Goal: Information Seeking & Learning: Check status

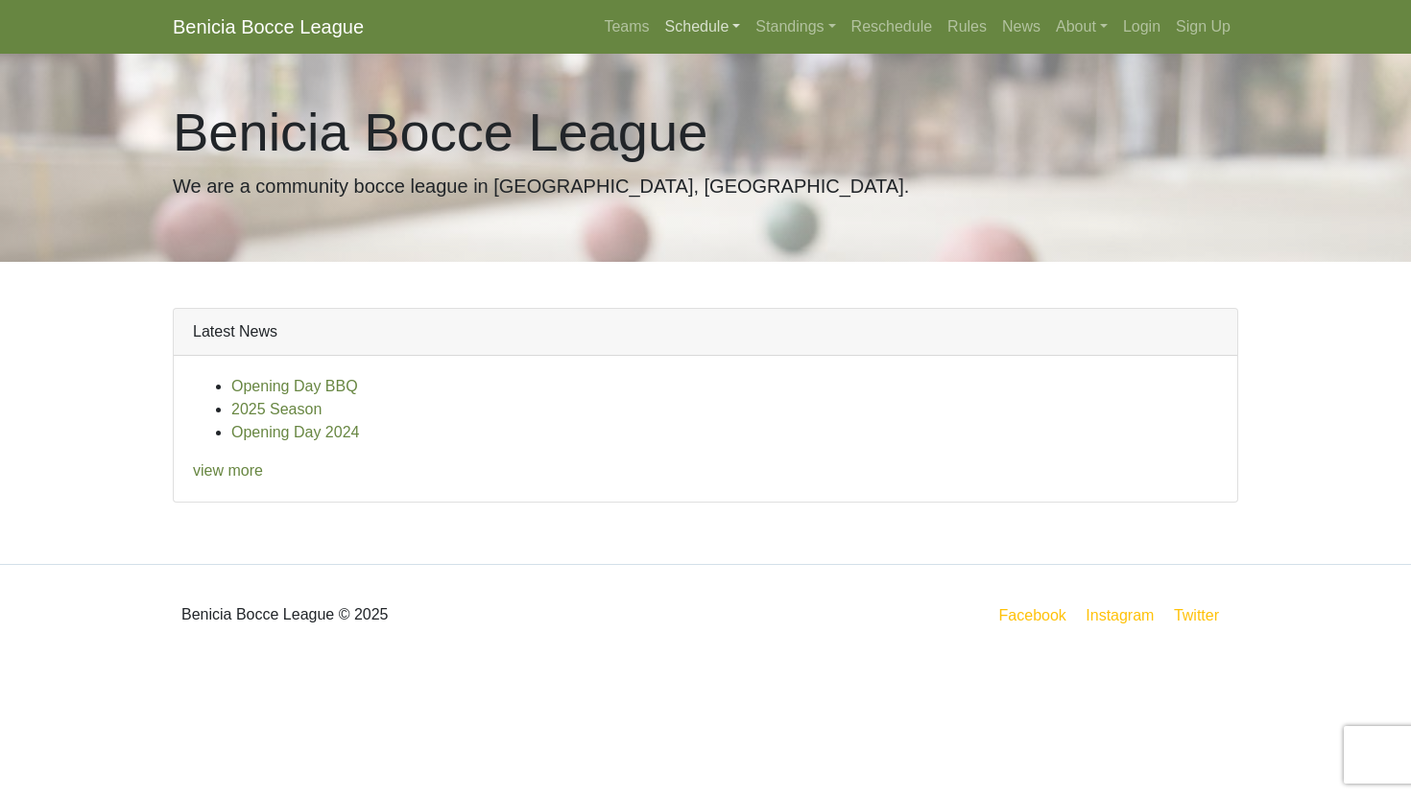
click at [701, 25] on link "Schedule" at bounding box center [702, 27] width 91 height 38
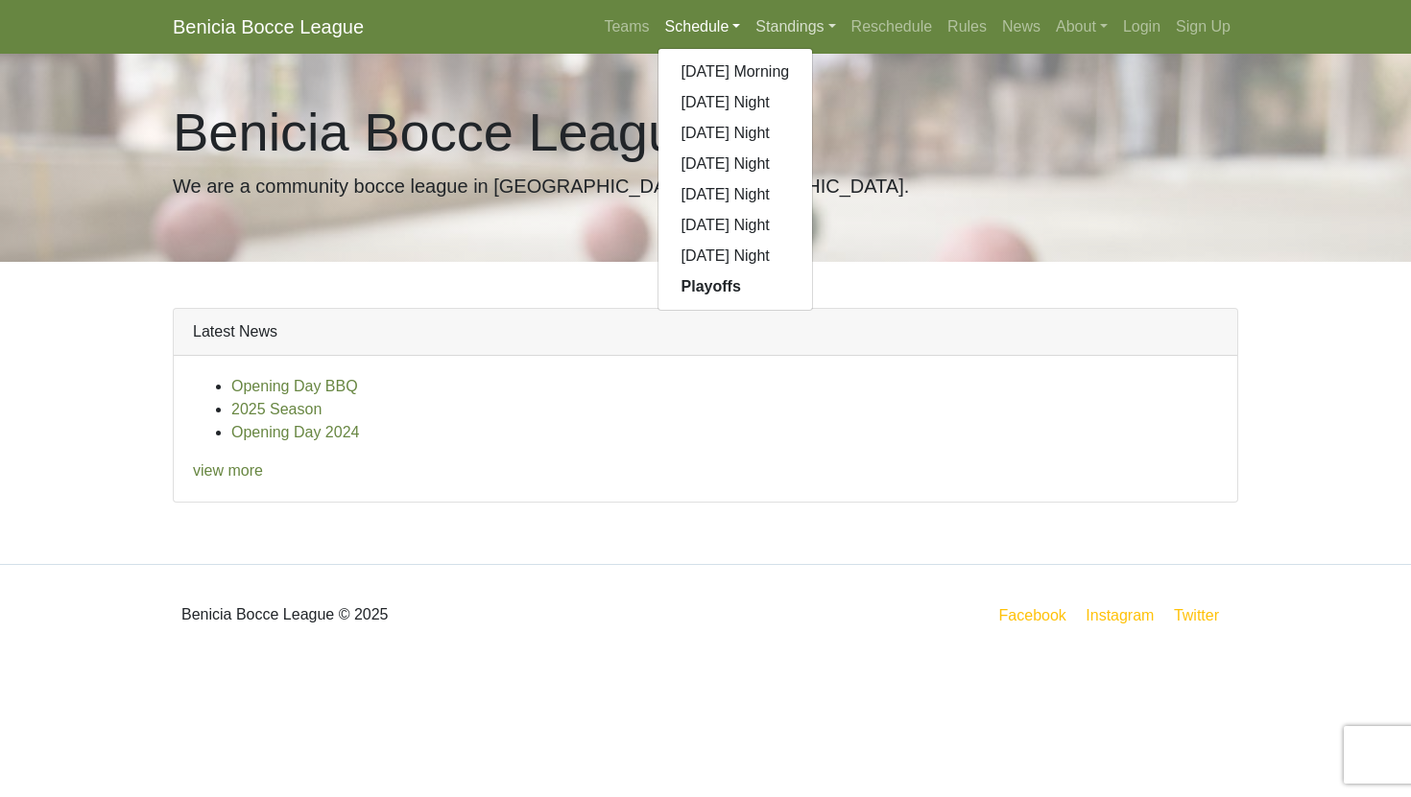
click at [758, 25] on link "Standings" at bounding box center [795, 27] width 95 height 38
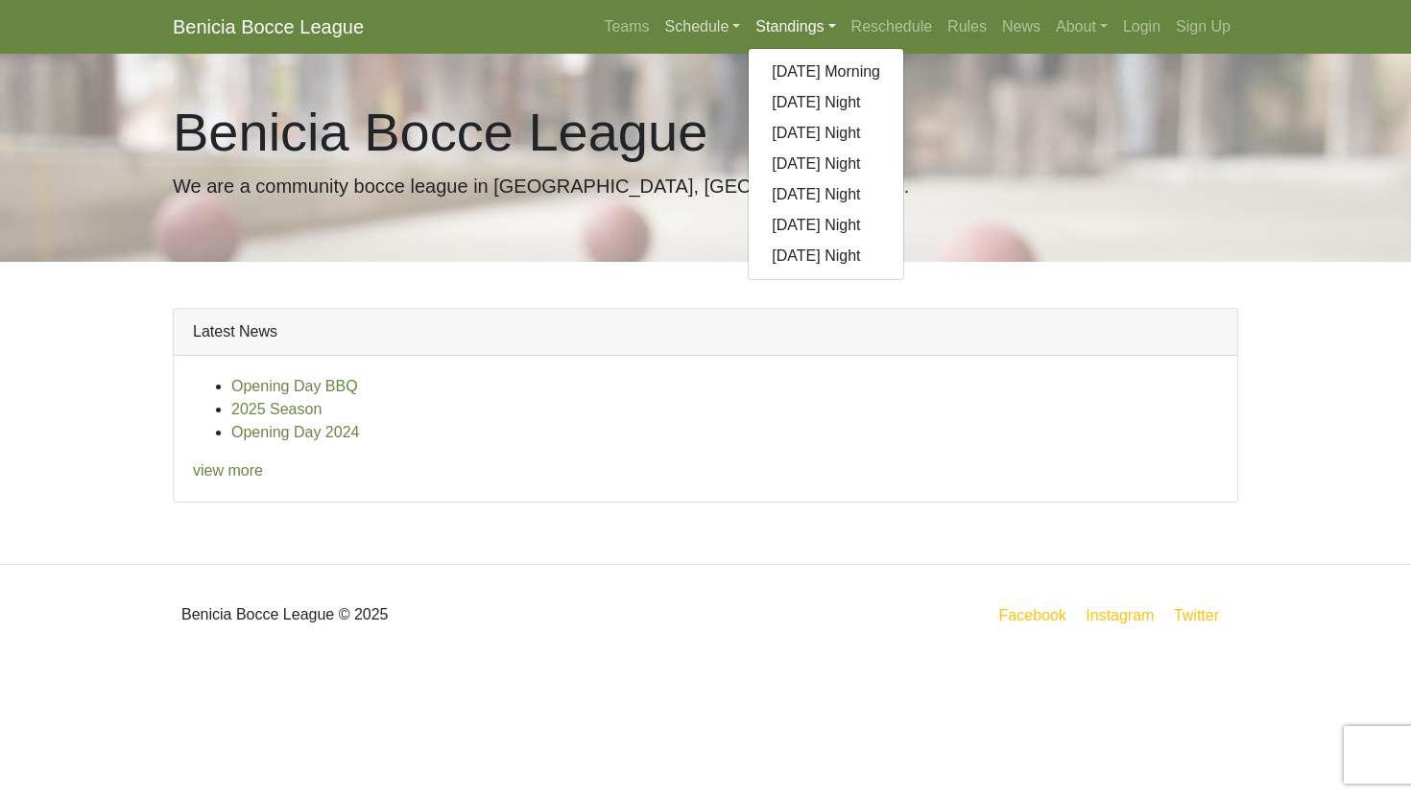
click at [695, 31] on link "Schedule" at bounding box center [702, 27] width 91 height 38
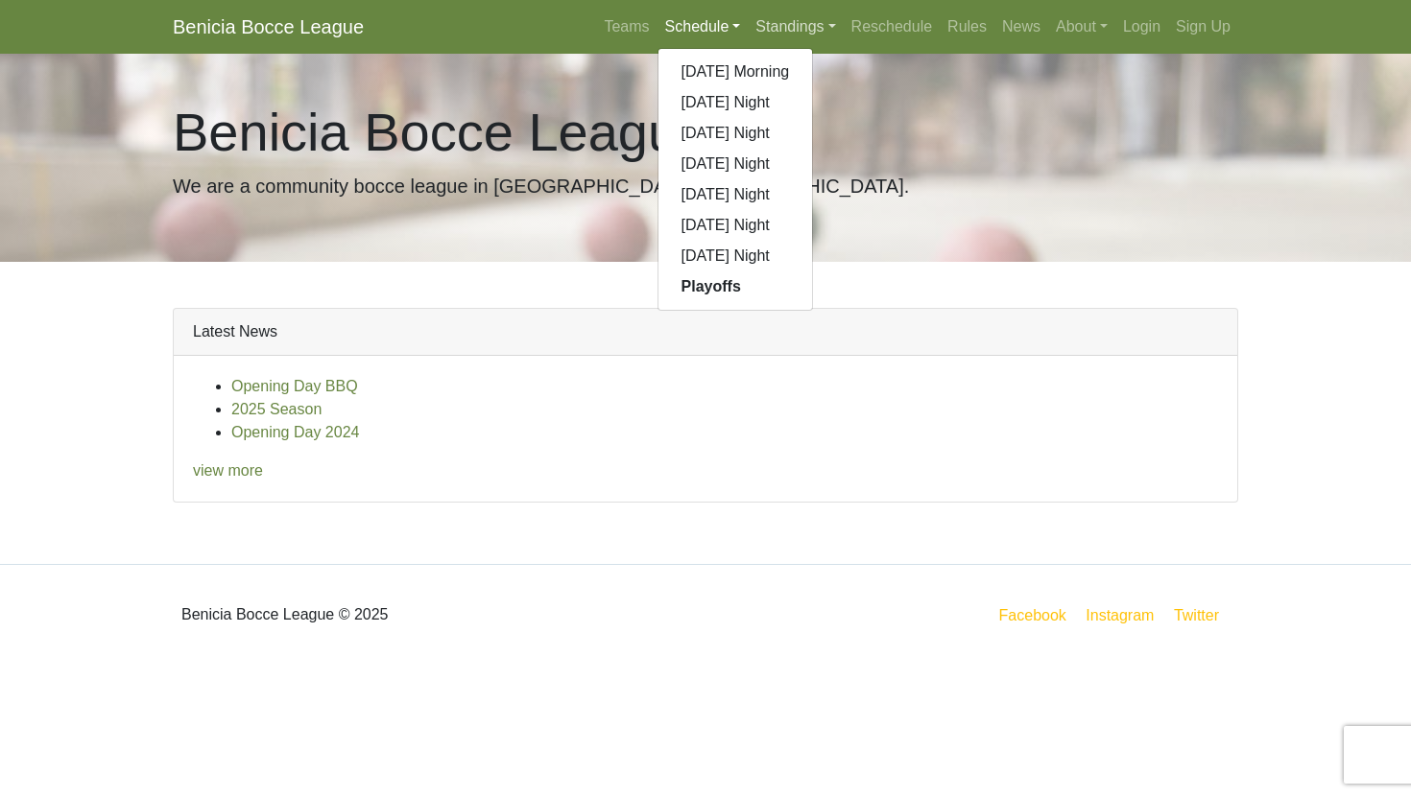
click at [773, 29] on link "Standings" at bounding box center [795, 27] width 95 height 38
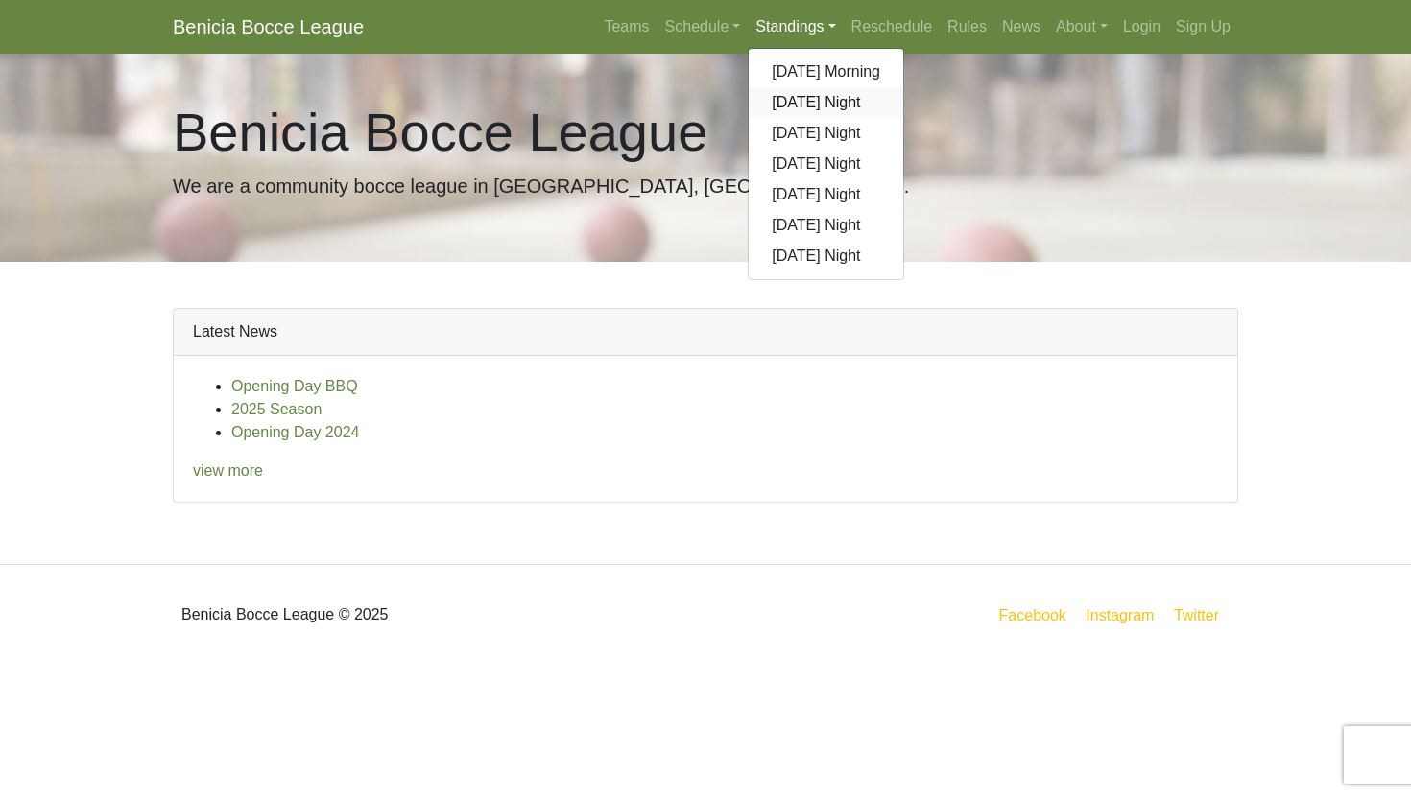
click at [773, 104] on link "[DATE] Night" at bounding box center [825, 102] width 154 height 31
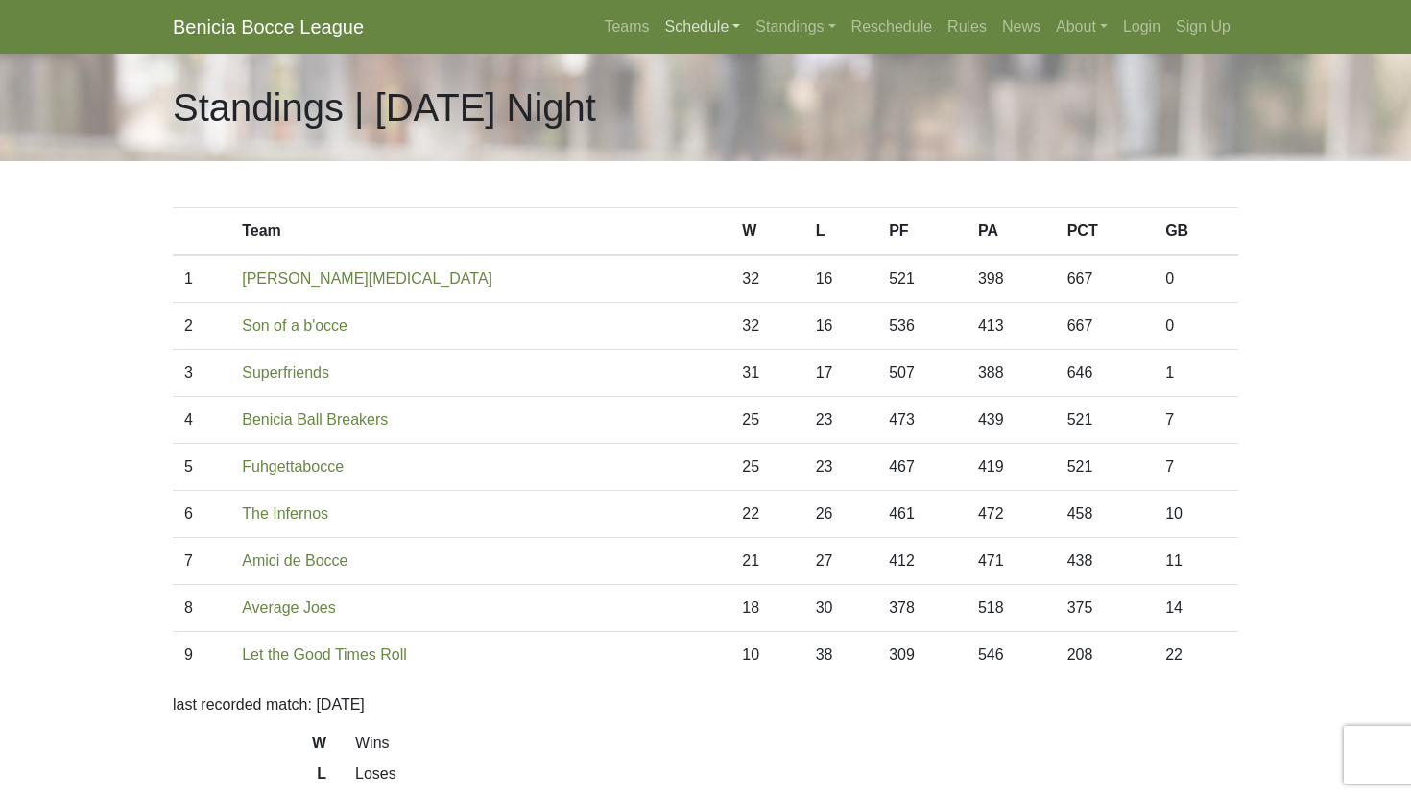
click at [695, 32] on link "Schedule" at bounding box center [702, 27] width 91 height 38
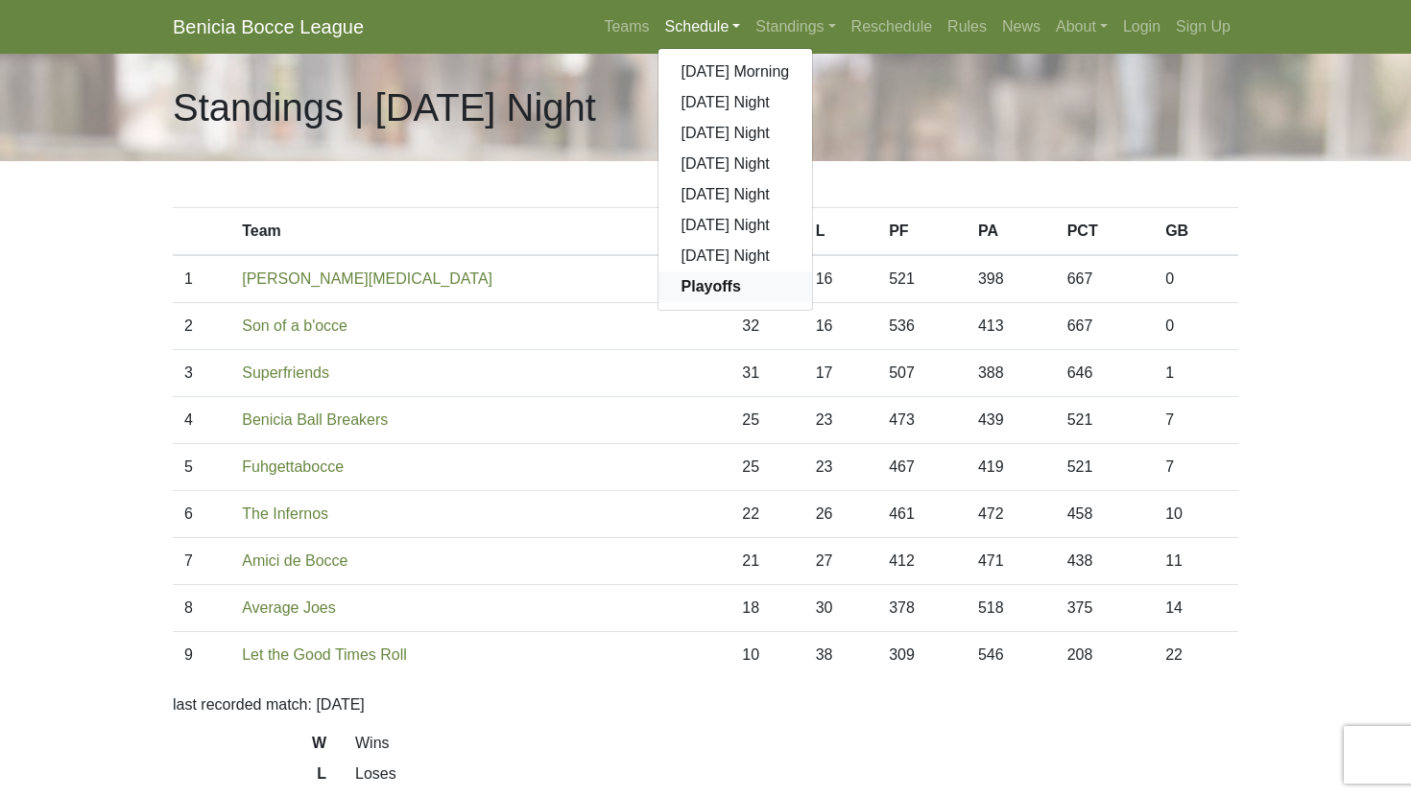
click at [681, 283] on strong "Playoffs" at bounding box center [710, 286] width 59 height 16
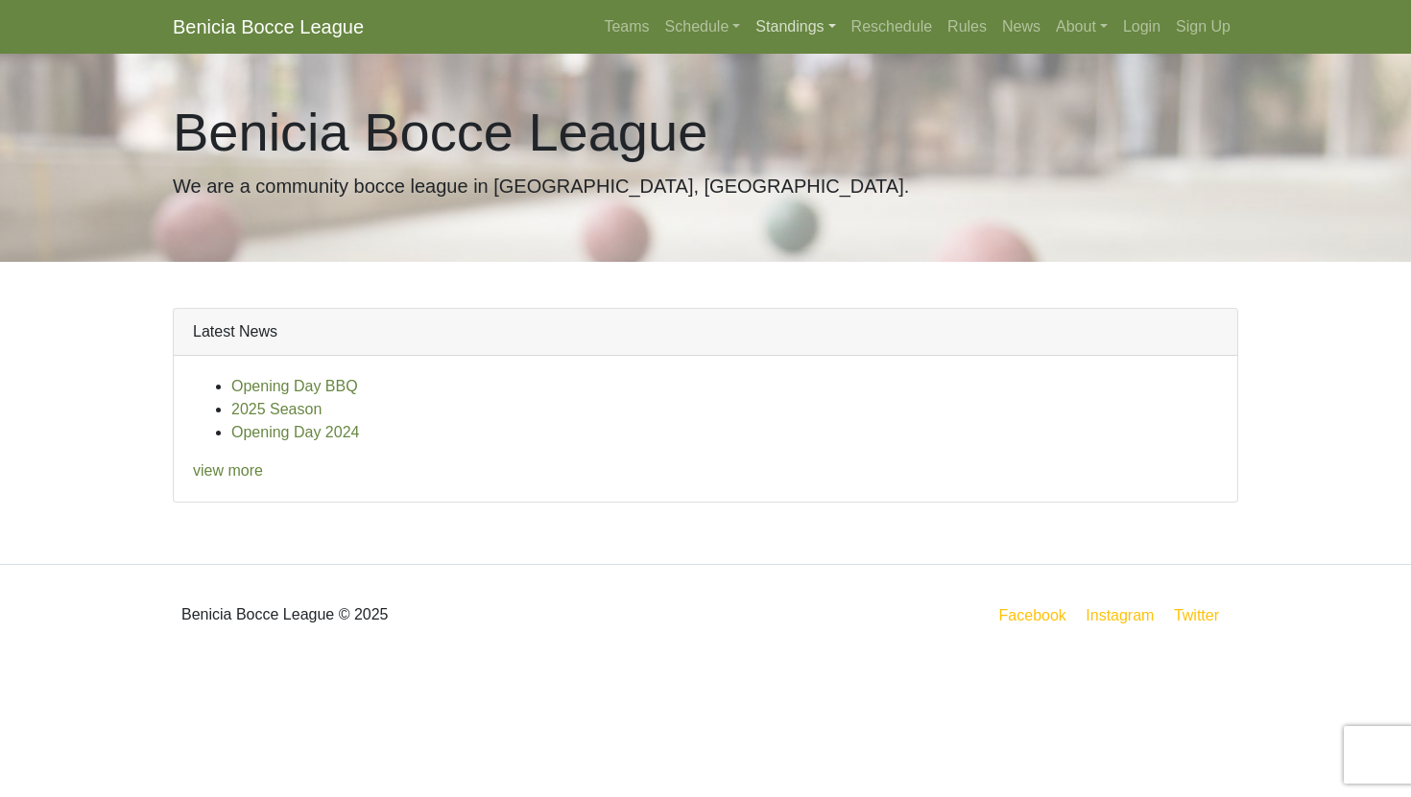
click at [786, 33] on link "Standings" at bounding box center [795, 27] width 95 height 38
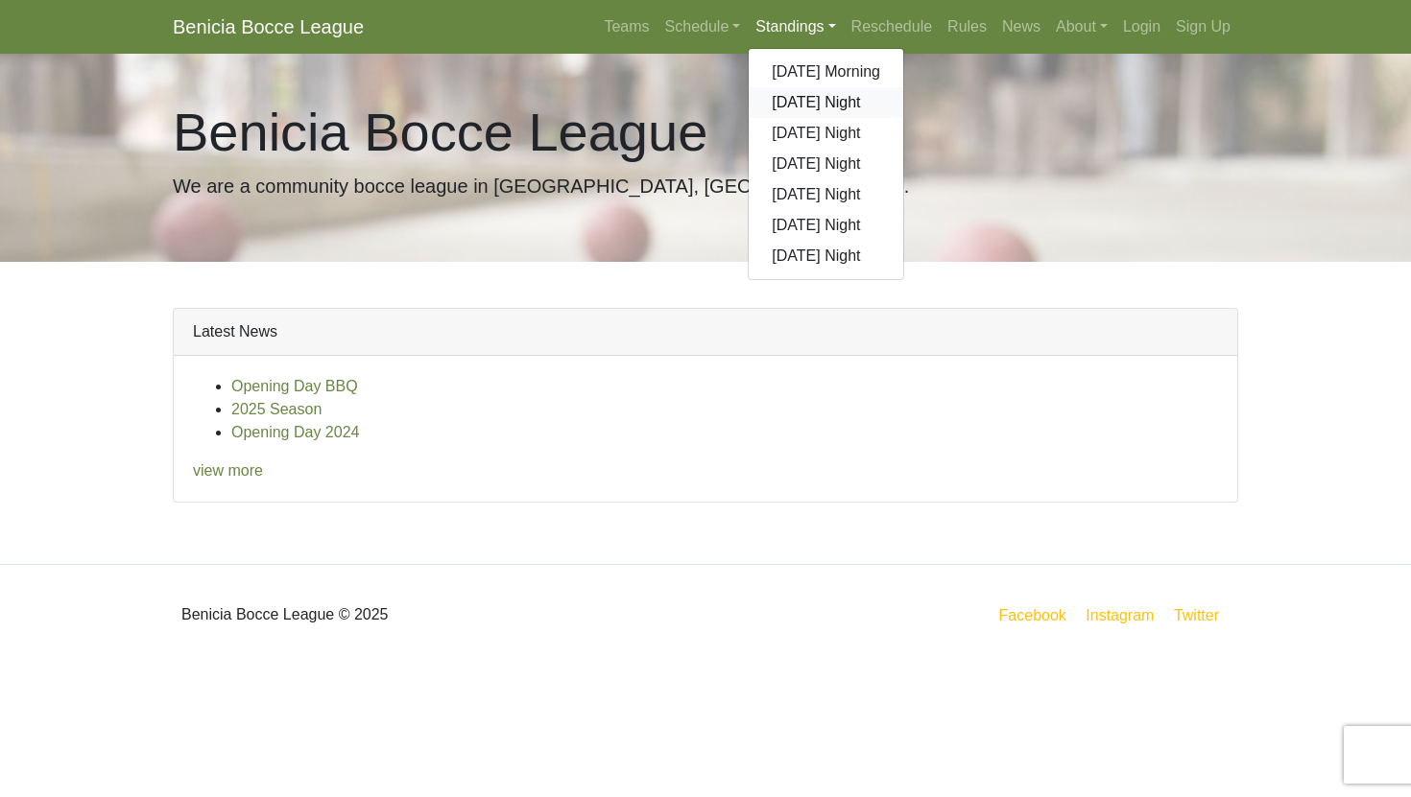
click at [789, 102] on link "[DATE] Night" at bounding box center [825, 102] width 154 height 31
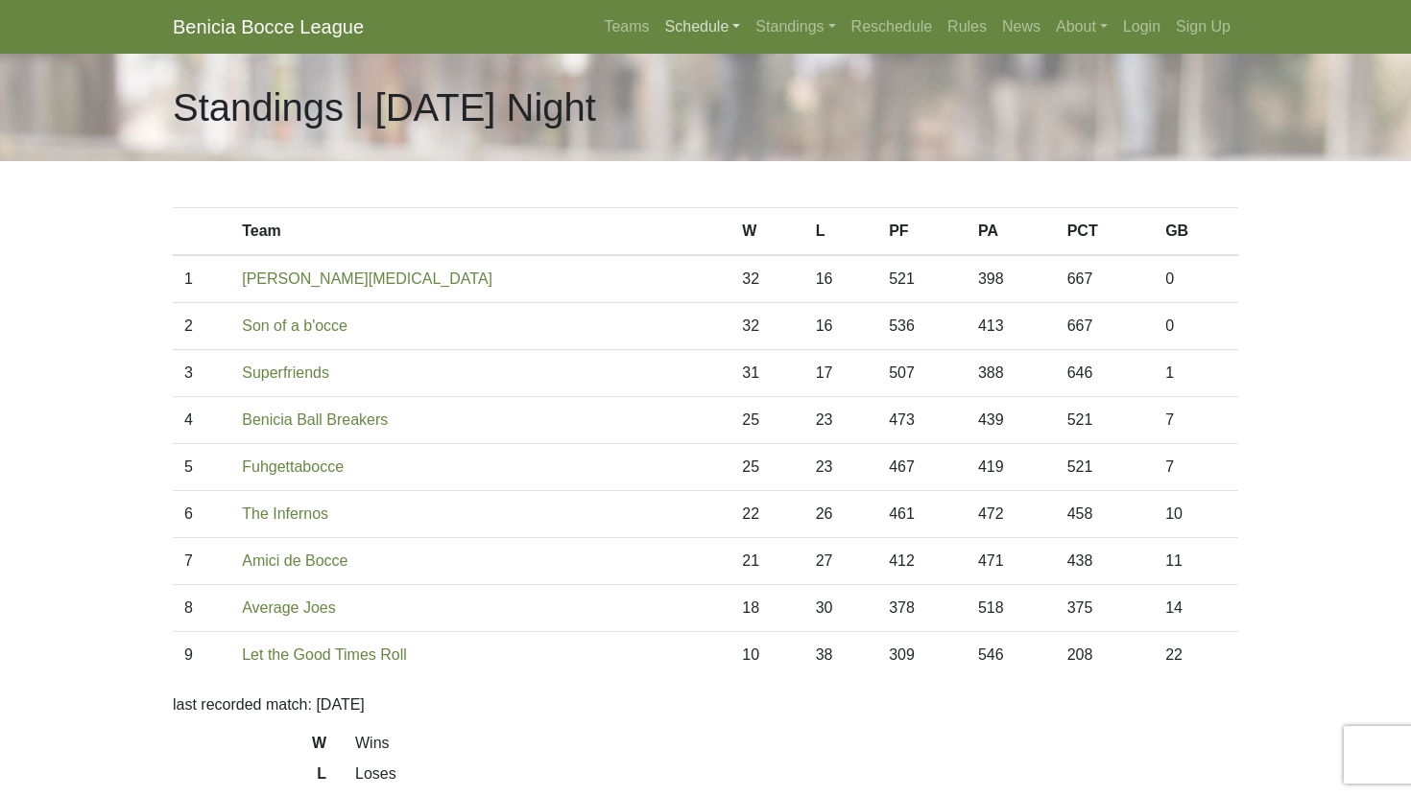
click at [685, 26] on link "Schedule" at bounding box center [702, 27] width 91 height 38
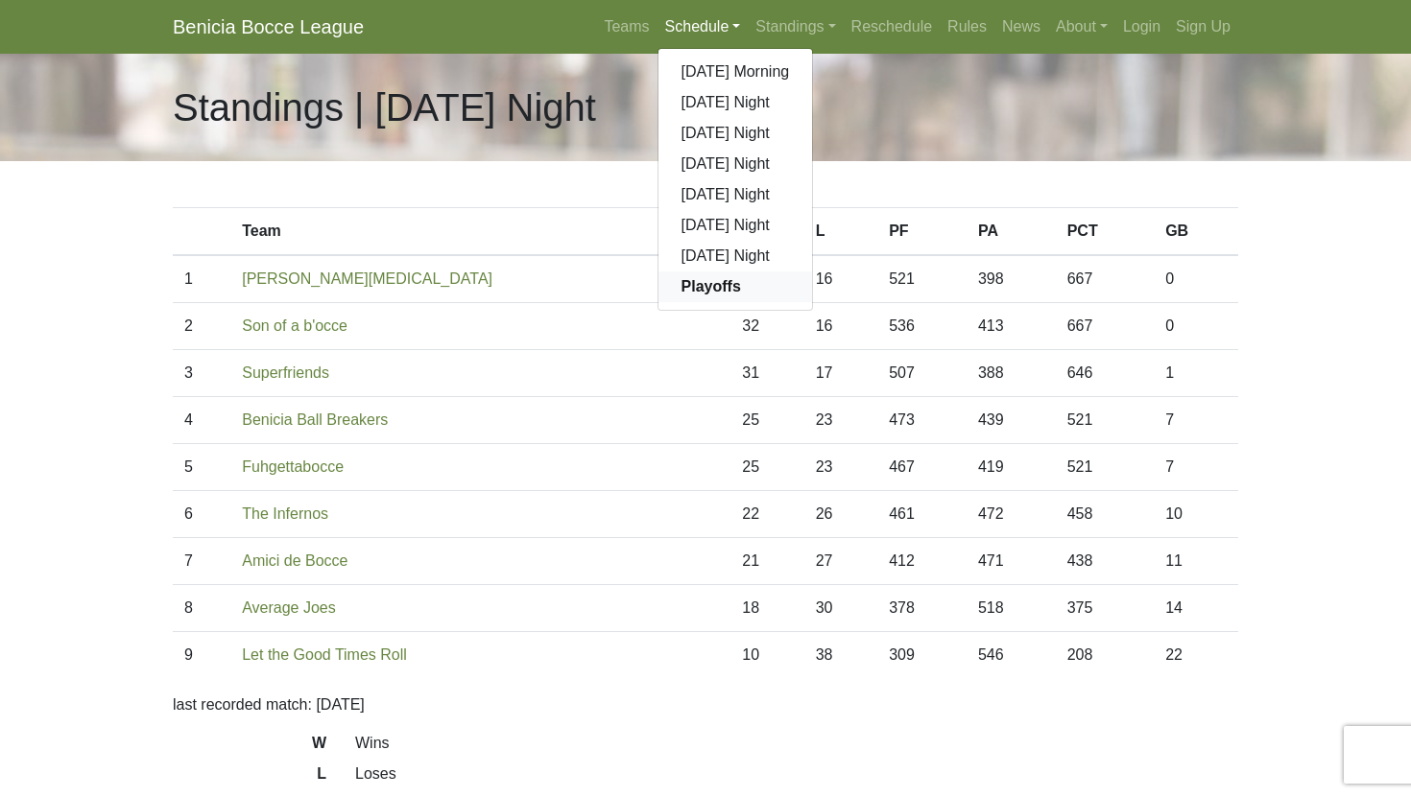
click at [689, 288] on strong "Playoffs" at bounding box center [710, 286] width 59 height 16
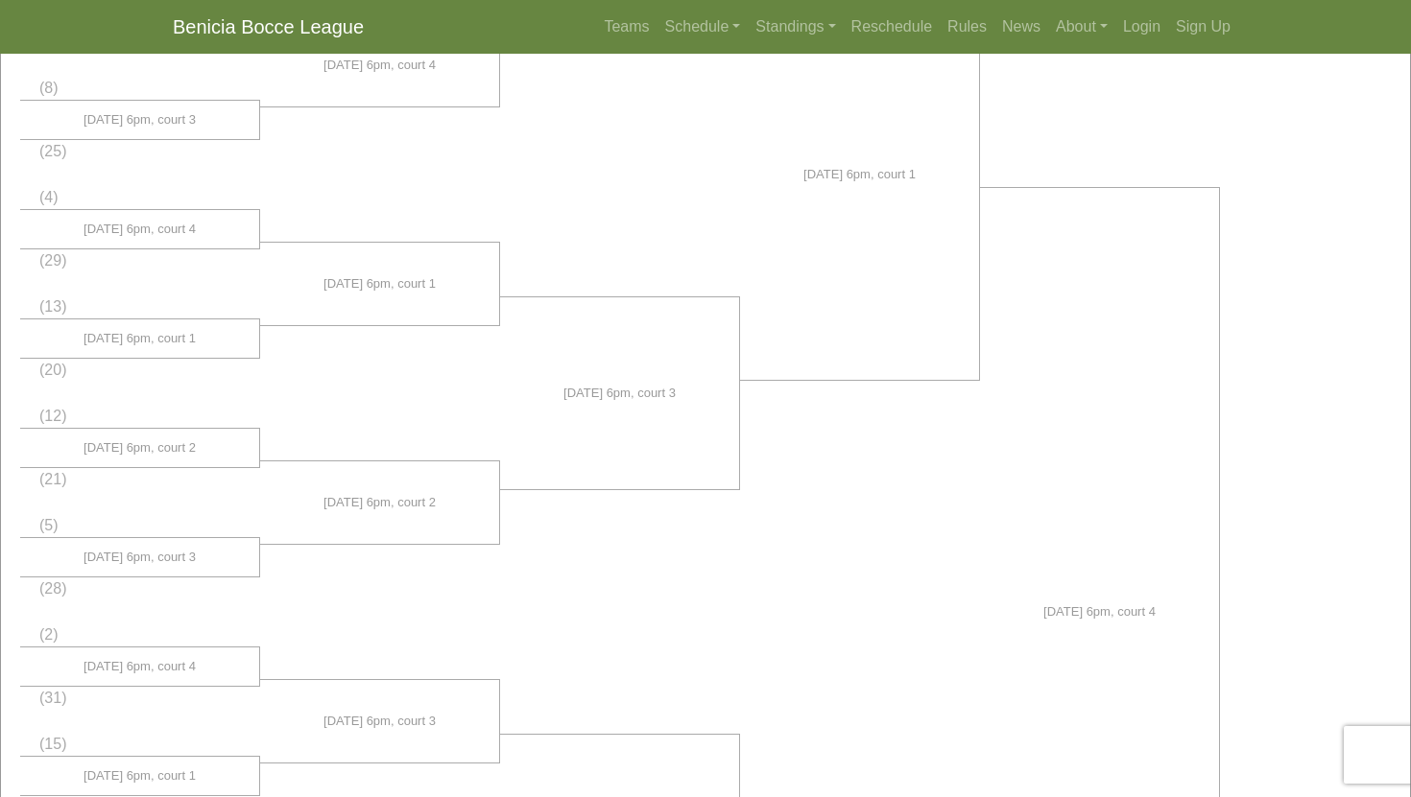
scroll to position [686, 0]
